Goal: Check status: Check status

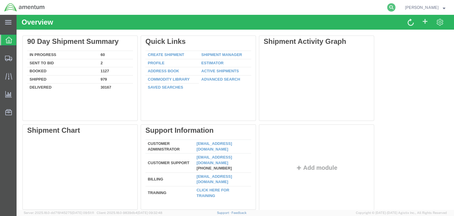
click at [396, 7] on icon at bounding box center [391, 7] width 8 height 8
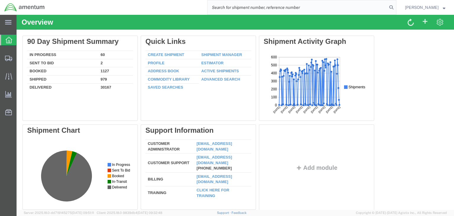
click at [308, 6] on input "search" at bounding box center [298, 7] width 180 height 14
paste input "56805984"
type input "56805984"
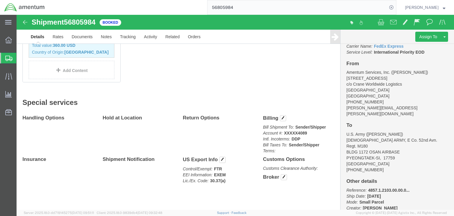
scroll to position [67, 0]
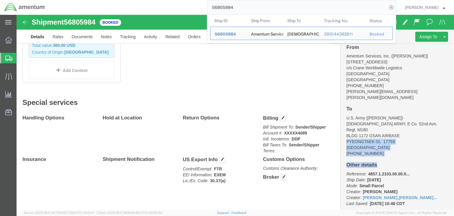
drag, startPoint x: 431, startPoint y: 118, endPoint x: 431, endPoint y: 130, distance: 12.1
click div "Customer Information Account: Amentum Services, Inc Location: QCC-Texas Carrier…"
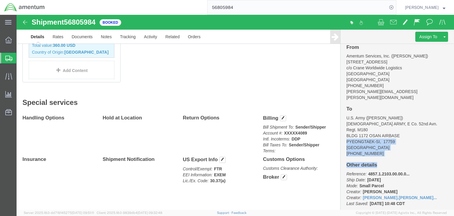
click div "Customer Information Account: Amentum Services, Inc Location: QCC-Texas Carrier…"
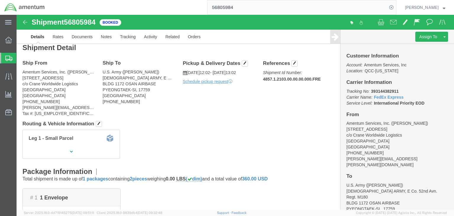
scroll to position [0, 0]
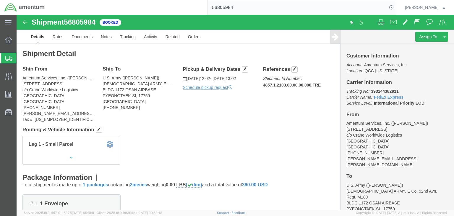
click at [7, 58] on icon at bounding box center [8, 58] width 7 height 5
